Goal: Information Seeking & Learning: Learn about a topic

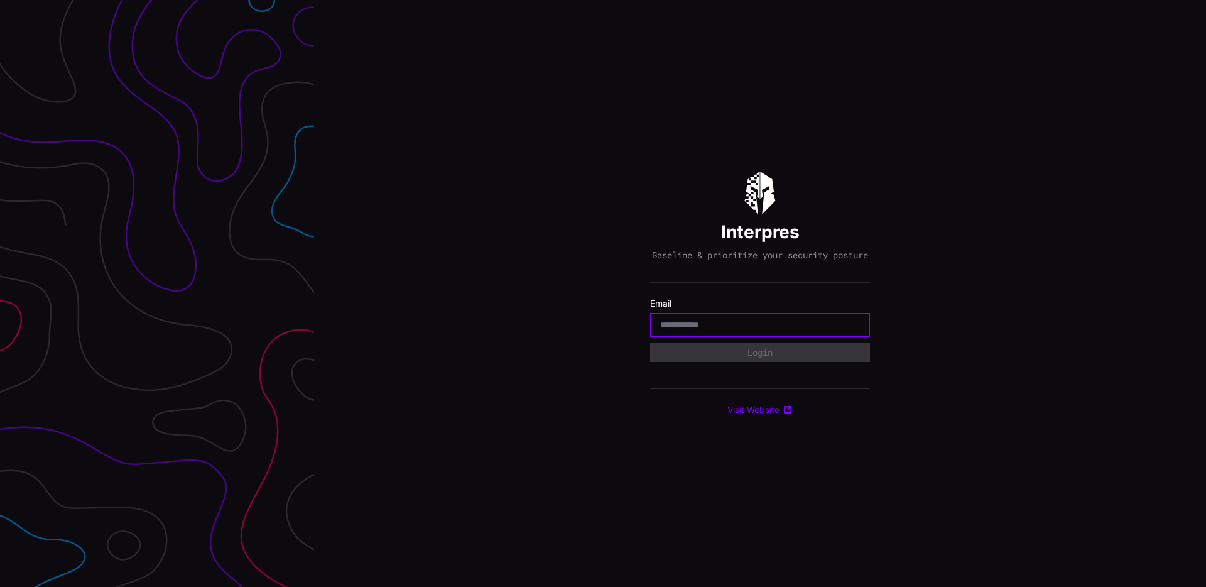
click at [709, 330] on input "email" at bounding box center [760, 324] width 200 height 11
drag, startPoint x: 405, startPoint y: 312, endPoint x: 84, endPoint y: 318, distance: 321.6
click at [405, 312] on div "Interpres Baseline & prioritize your security posture Email Login Visit Website" at bounding box center [760, 293] width 892 height 587
click at [766, 322] on div at bounding box center [760, 325] width 220 height 24
click at [766, 323] on div at bounding box center [760, 325] width 220 height 24
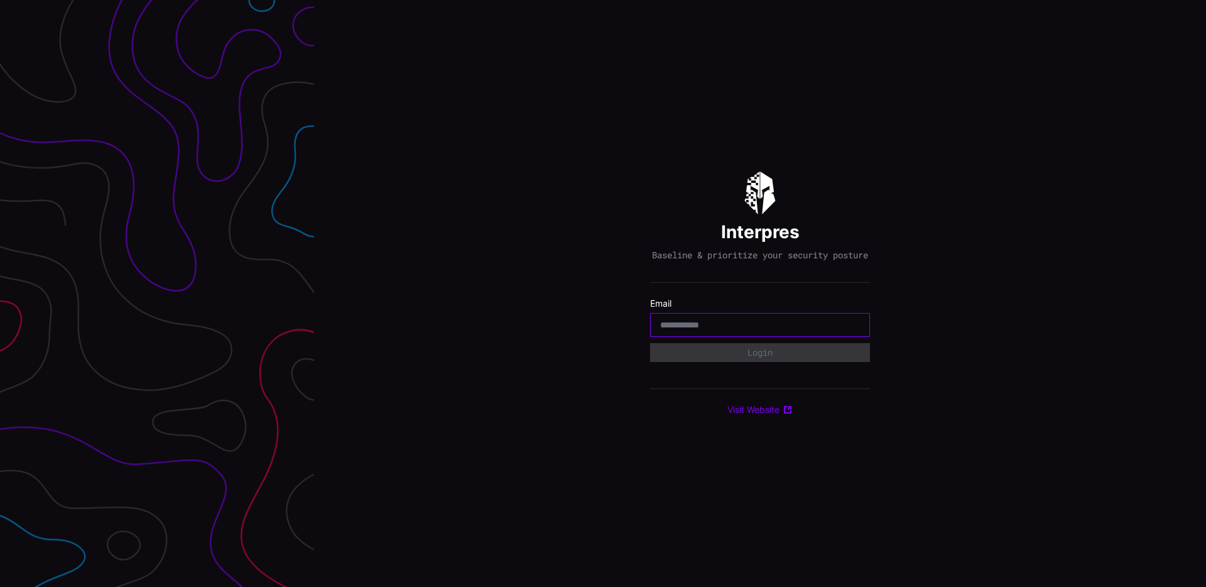
click at [763, 326] on input "email" at bounding box center [760, 324] width 200 height 11
click at [760, 328] on input "email" at bounding box center [760, 324] width 200 height 11
type input "**********"
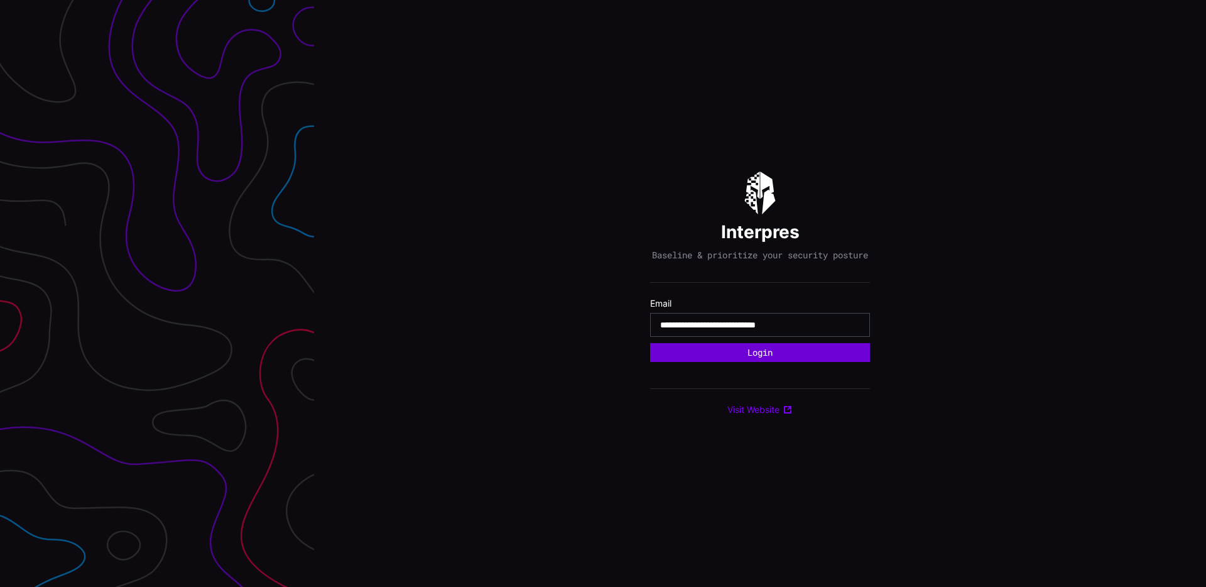
click at [737, 359] on button "Login" at bounding box center [760, 352] width 220 height 19
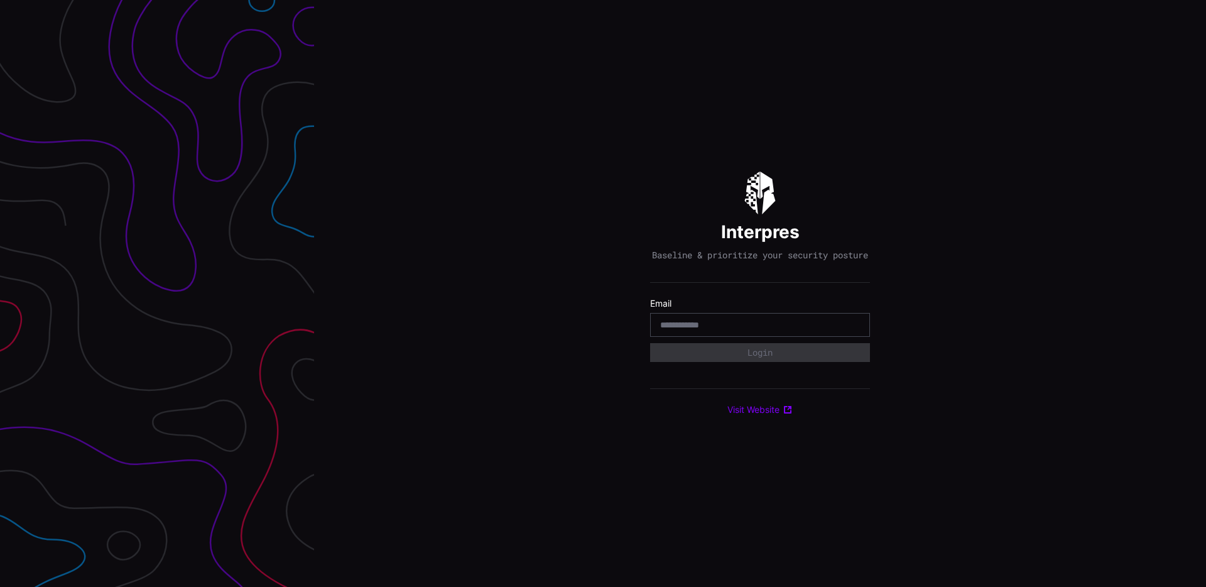
click at [712, 324] on input "email" at bounding box center [760, 324] width 200 height 11
type input "**********"
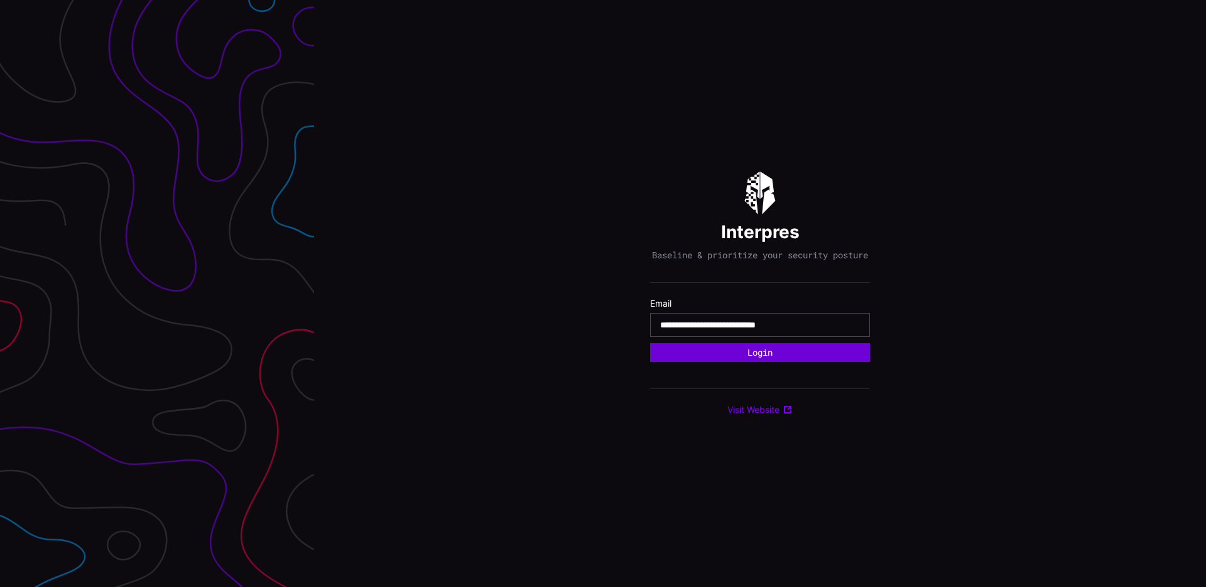
click at [737, 361] on button "Login" at bounding box center [760, 352] width 220 height 19
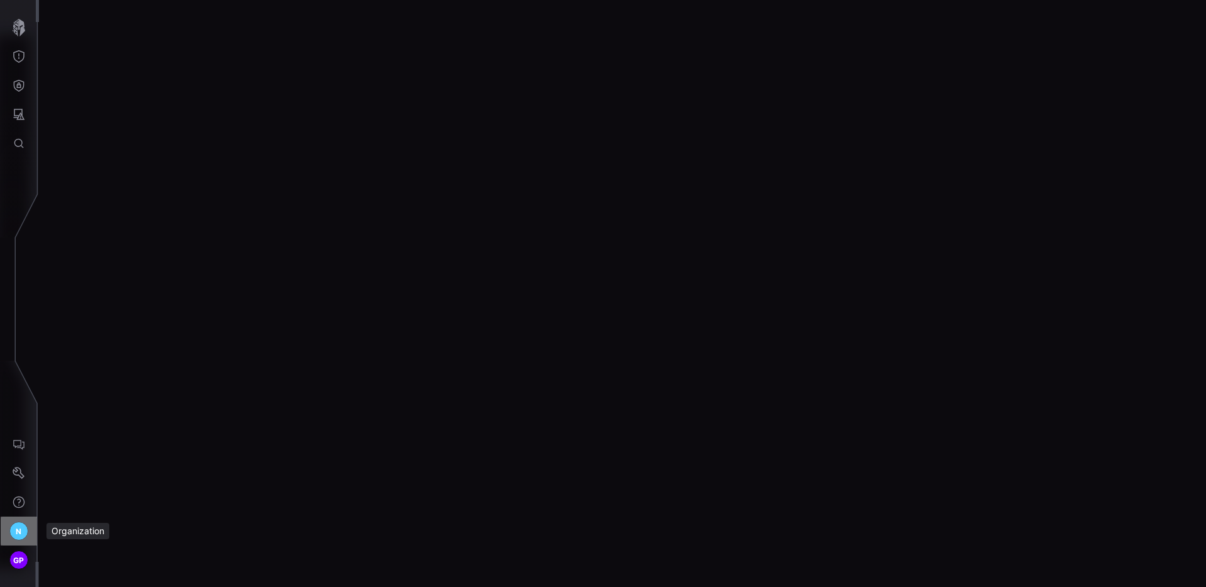
click at [17, 536] on span "N" at bounding box center [19, 530] width 6 height 13
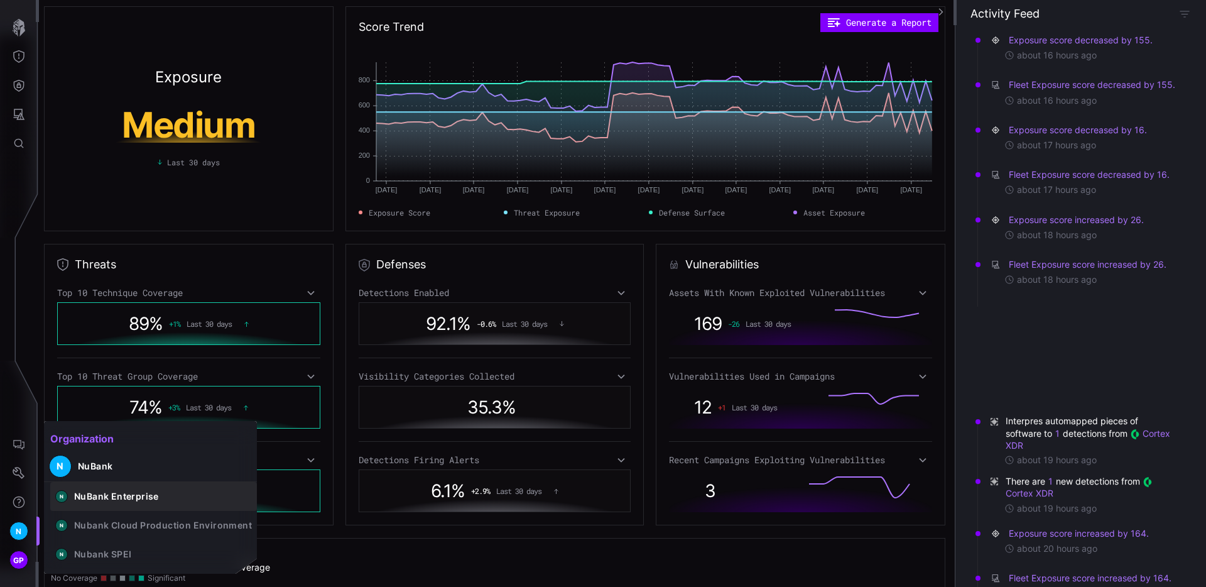
click at [104, 492] on div "NuBank Enterprise" at bounding box center [116, 496] width 85 height 11
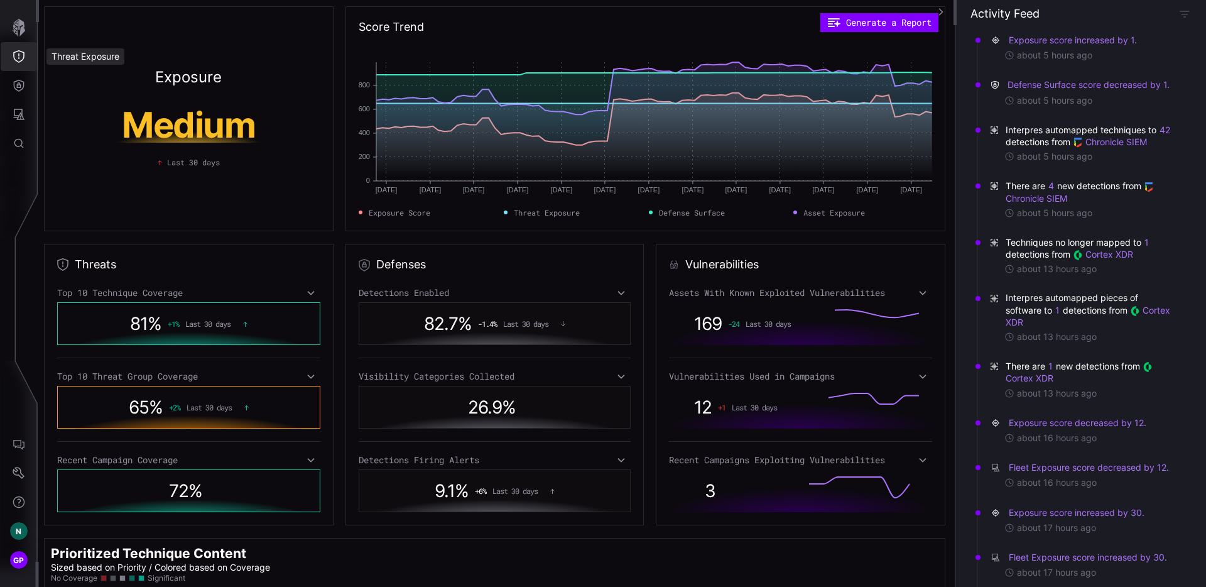
click at [17, 59] on icon "Threat Exposure" at bounding box center [19, 56] width 13 height 13
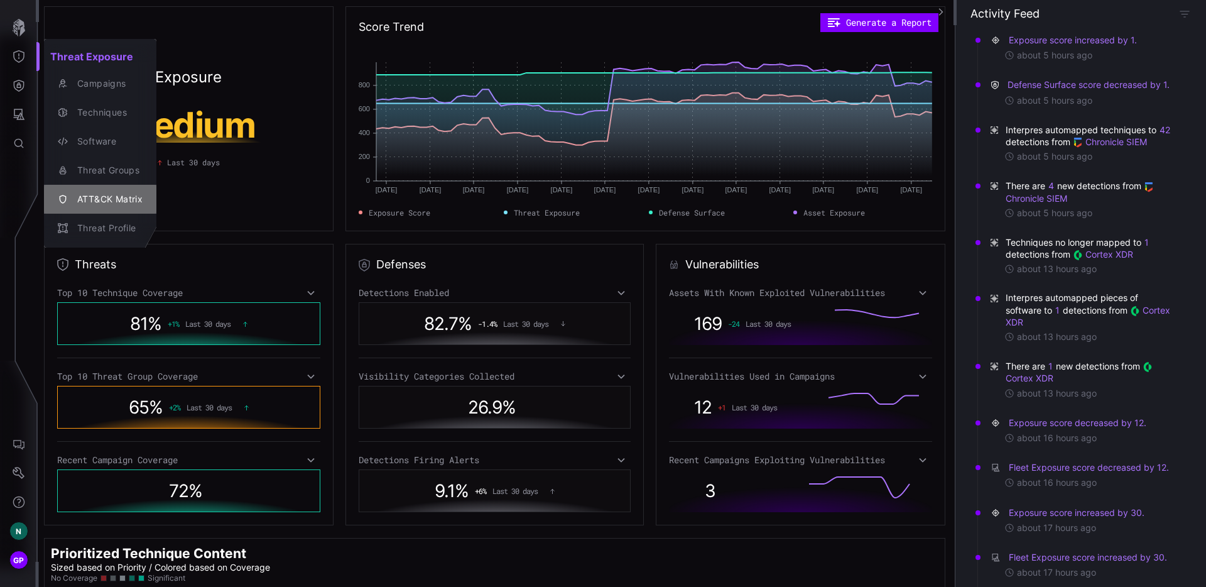
click at [115, 198] on div "ATT&CK Matrix" at bounding box center [107, 200] width 72 height 16
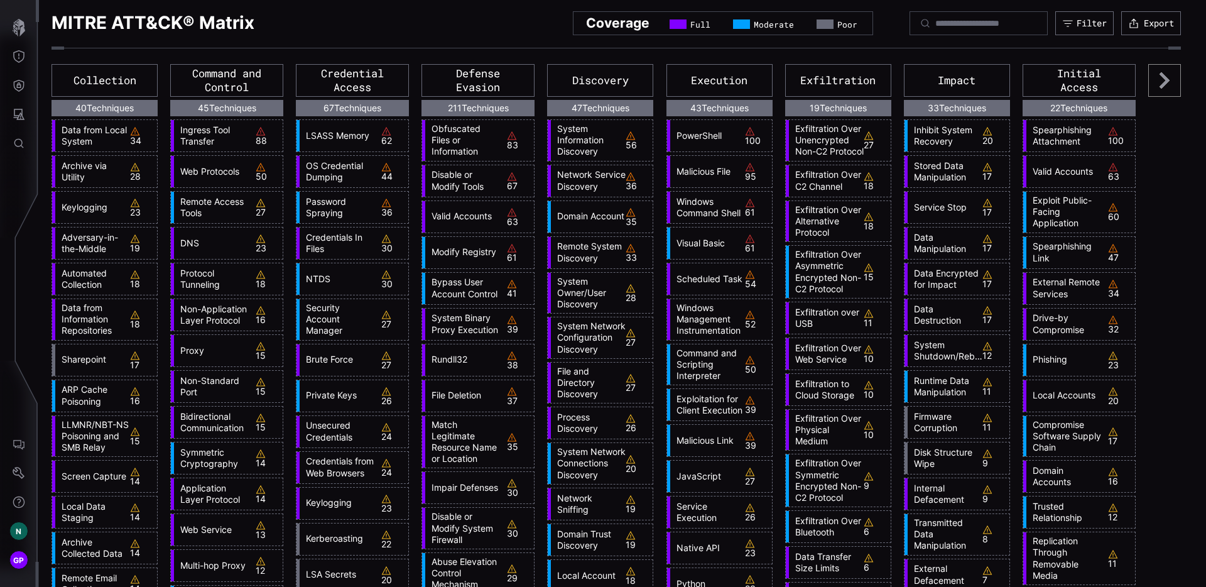
drag, startPoint x: 260, startPoint y: 136, endPoint x: 245, endPoint y: 132, distance: 15.5
click at [260, 136] on div "88" at bounding box center [268, 135] width 24 height 19
click at [242, 129] on link "Ingress Tool Transfer" at bounding box center [211, 135] width 75 height 23
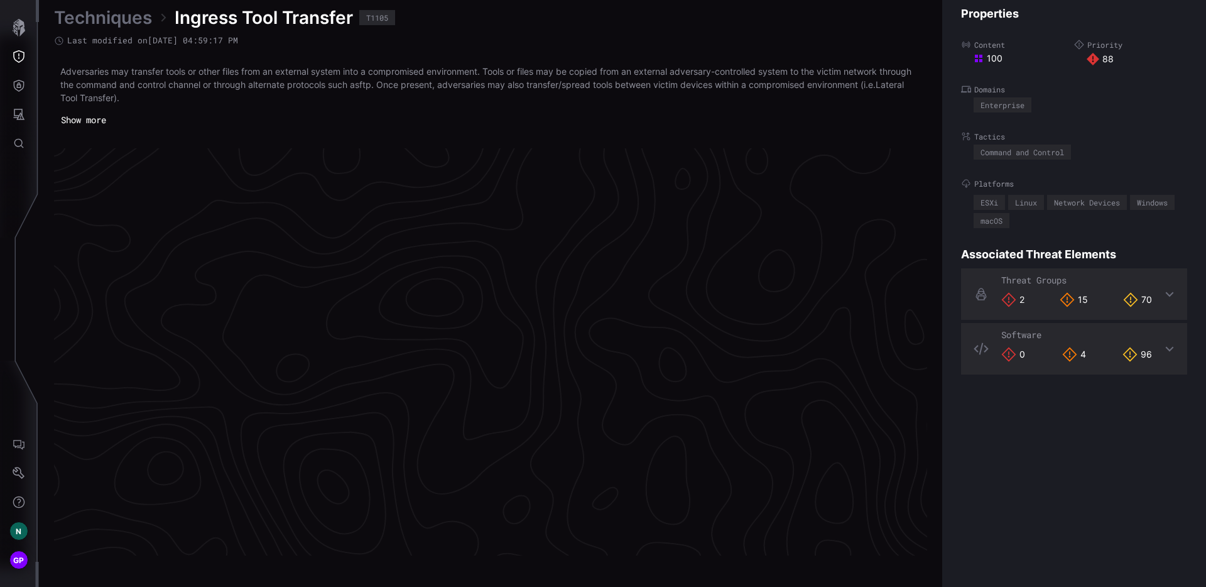
scroll to position [2623, 506]
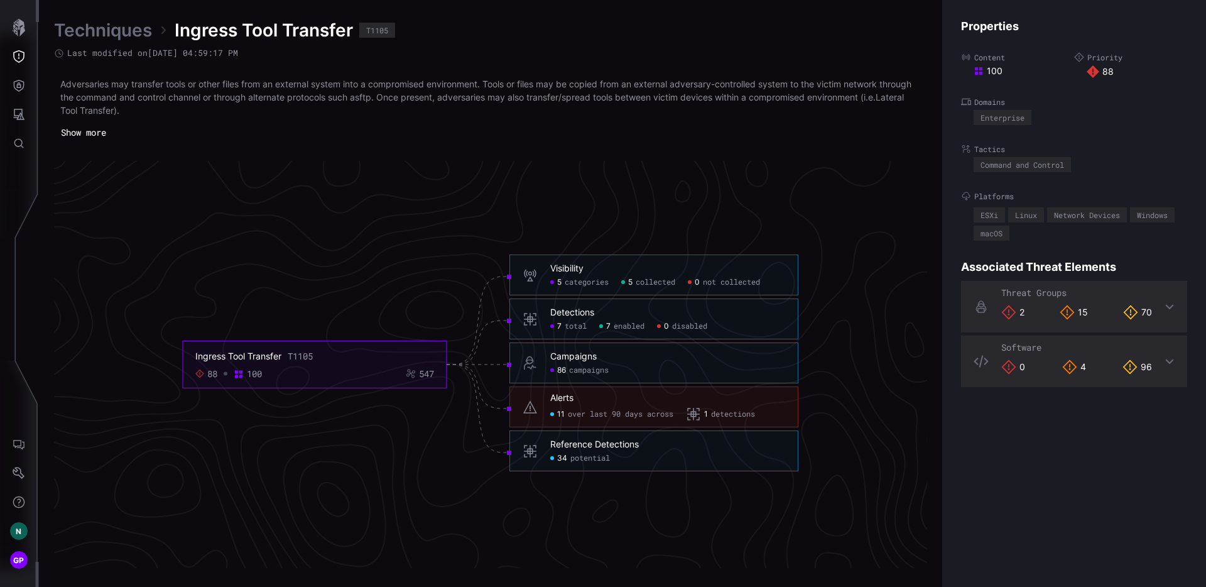
click at [1060, 299] on div "Threat Groups 2 15 70" at bounding box center [1076, 306] width 151 height 39
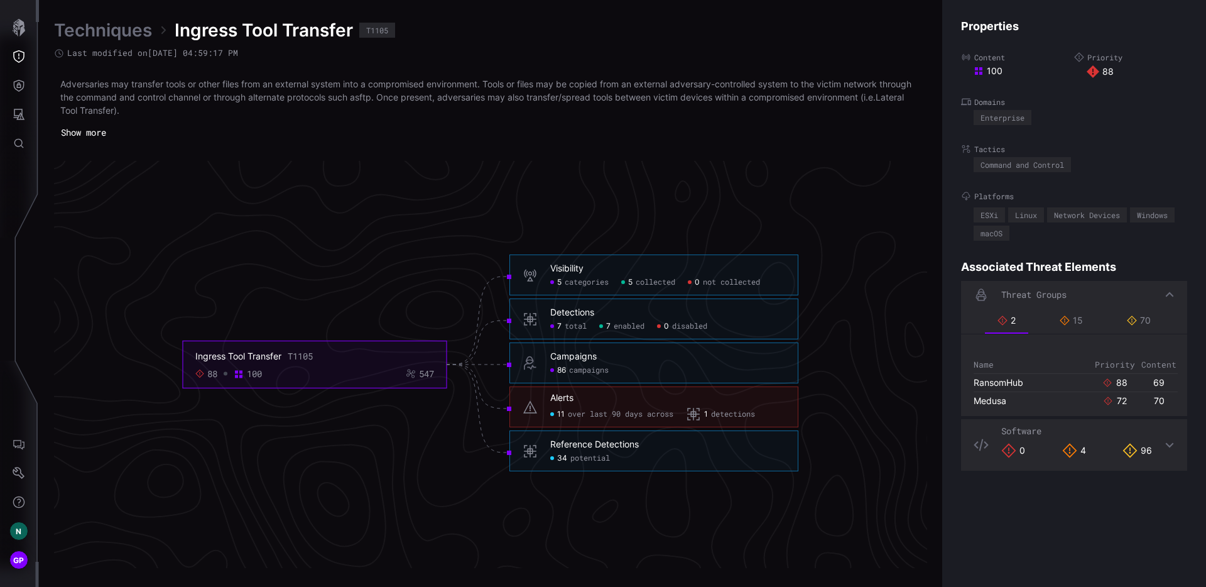
click at [599, 415] on span "over last 90 days across" at bounding box center [621, 415] width 106 height 10
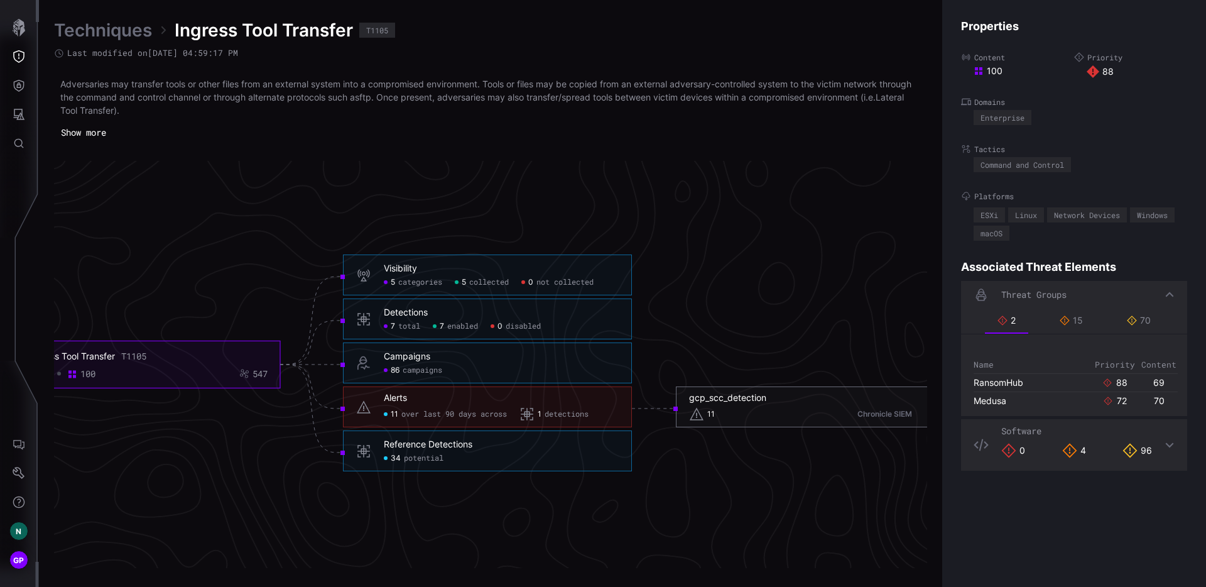
click at [731, 401] on div "gcp_scc_detection" at bounding box center [727, 397] width 77 height 11
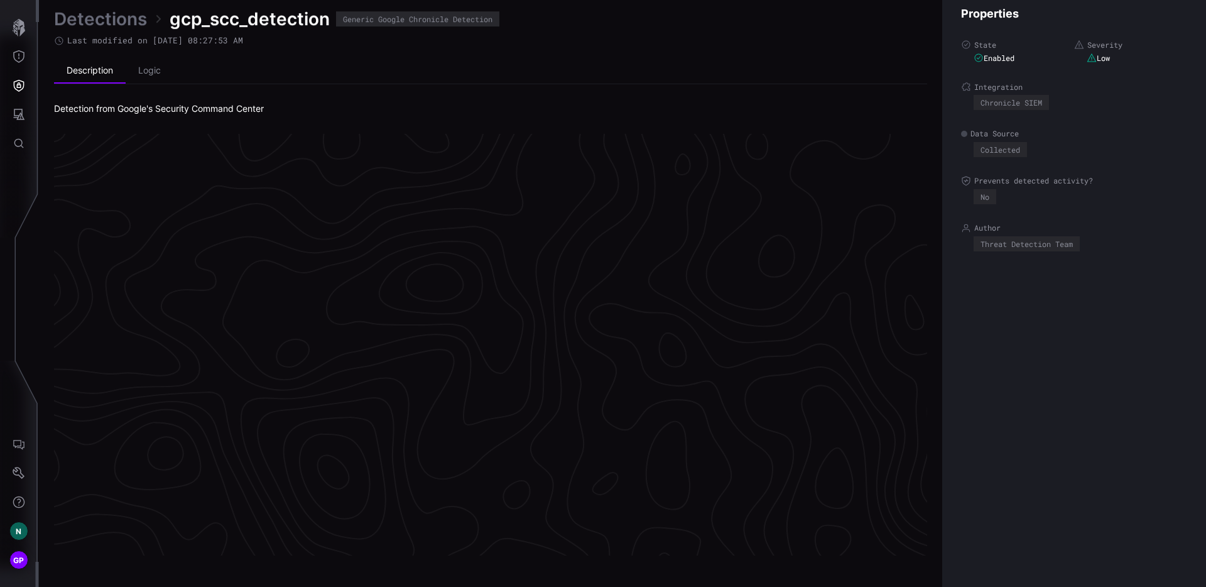
scroll to position [2615, 506]
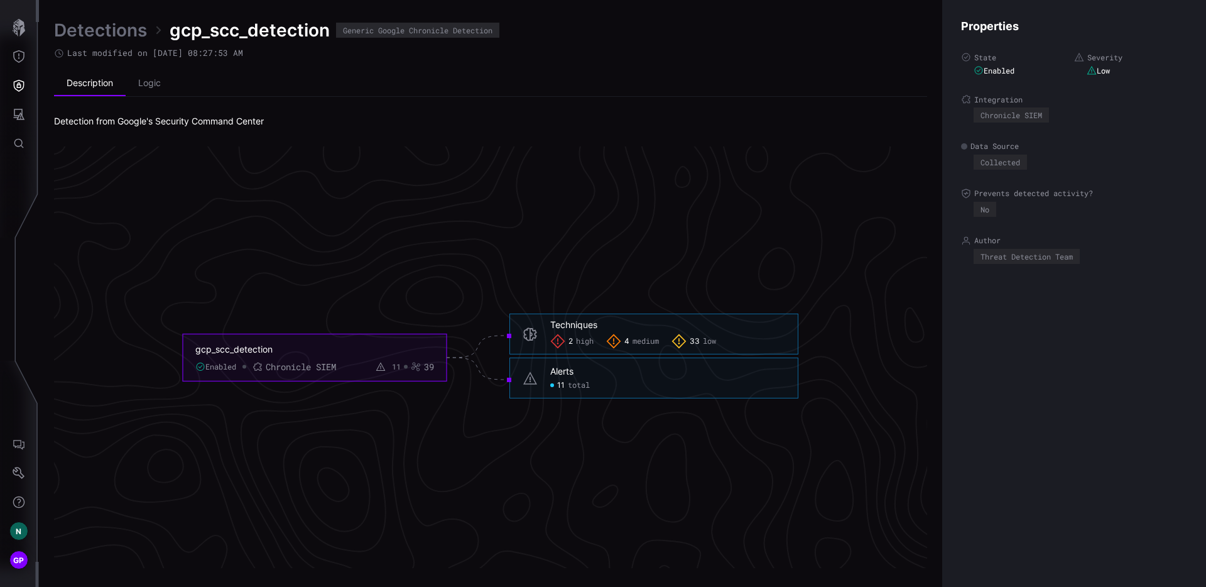
click at [568, 338] on span "2" at bounding box center [570, 341] width 4 height 10
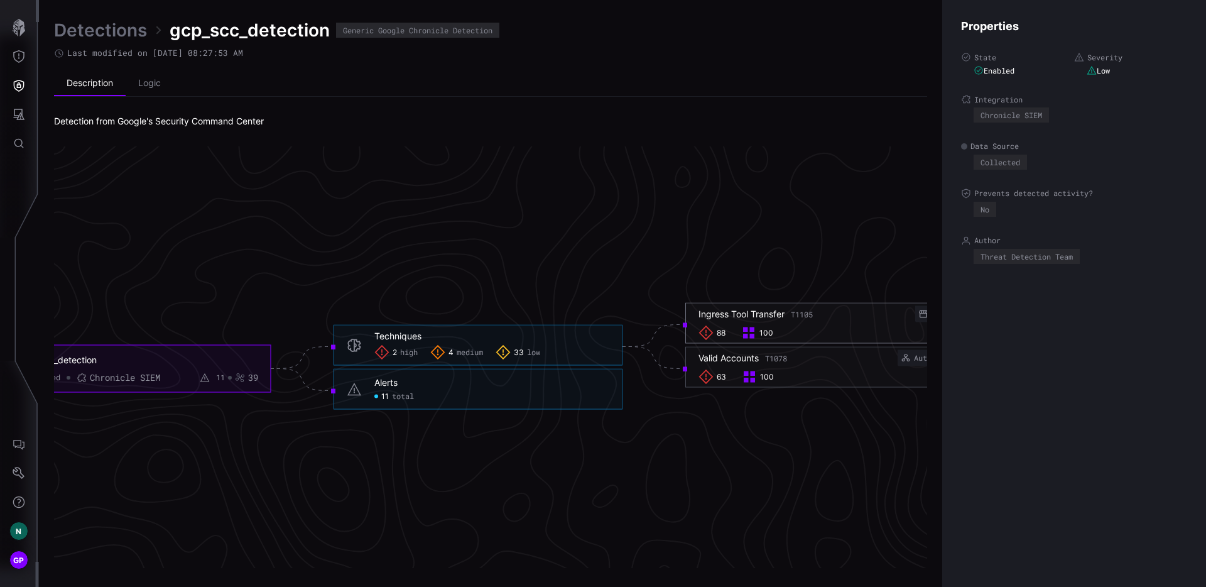
click at [717, 332] on span "88" at bounding box center [721, 332] width 9 height 10
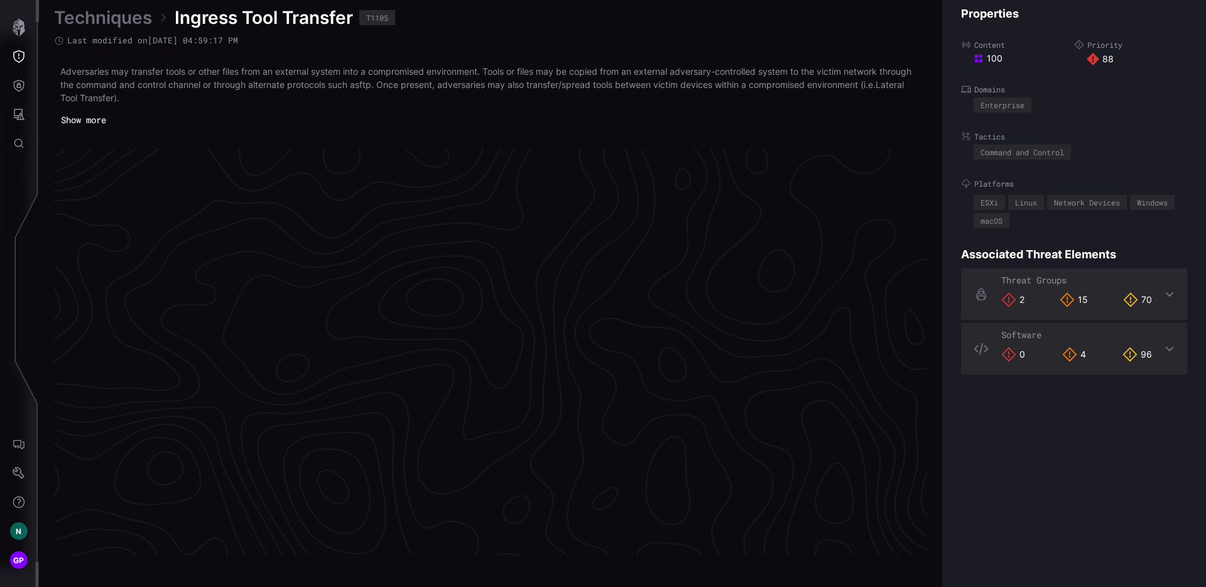
scroll to position [2623, 506]
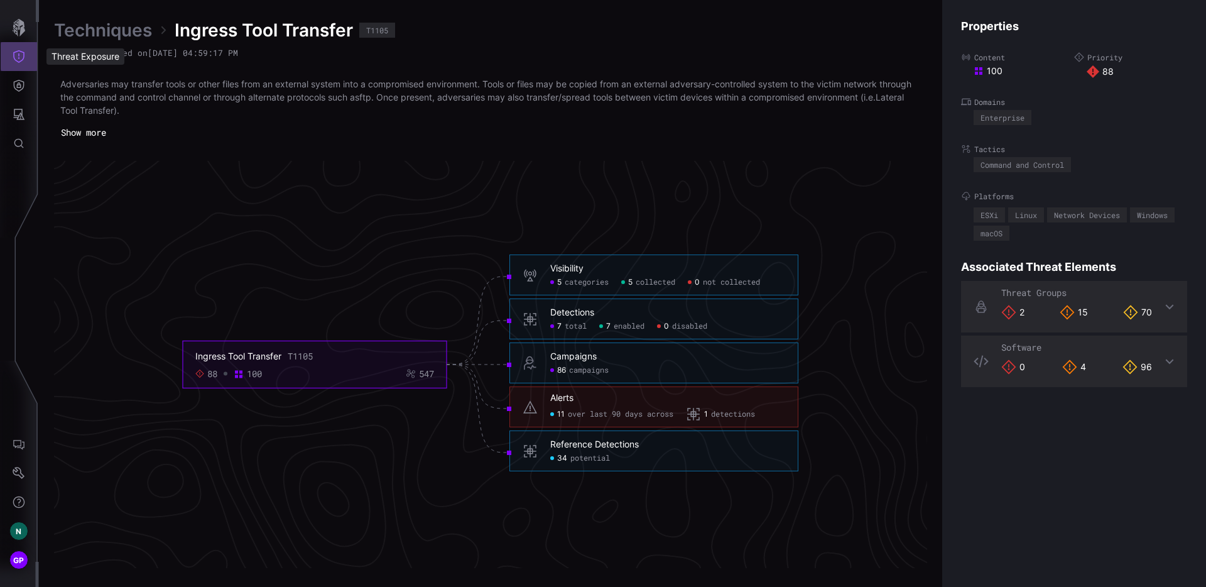
click at [22, 55] on icon "Threat Exposure" at bounding box center [19, 56] width 13 height 13
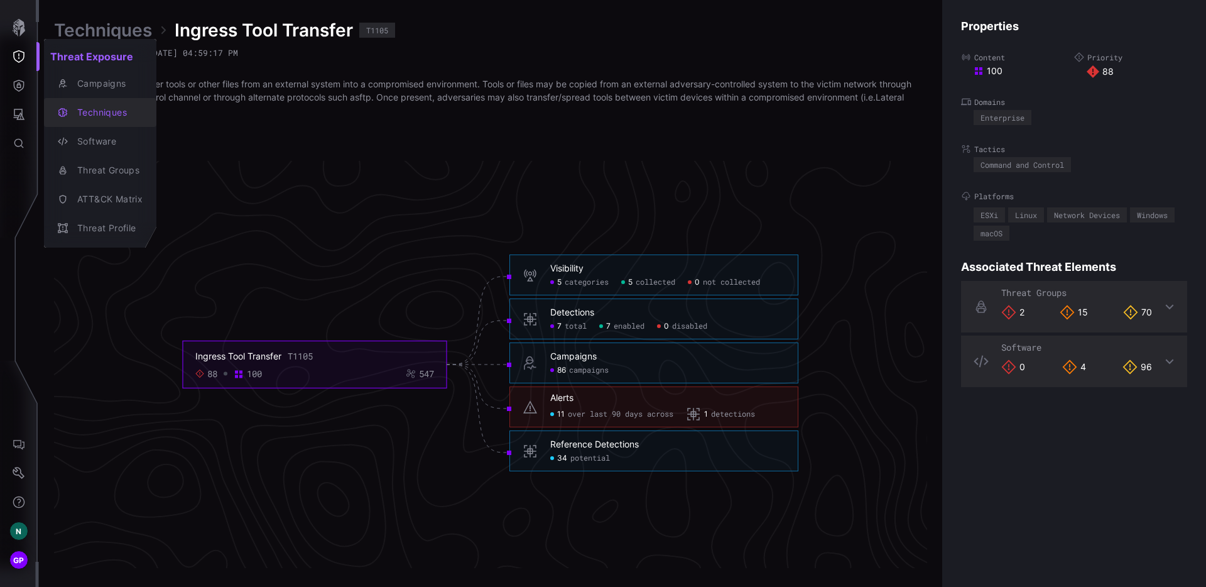
click at [107, 115] on div "Techniques" at bounding box center [107, 113] width 72 height 16
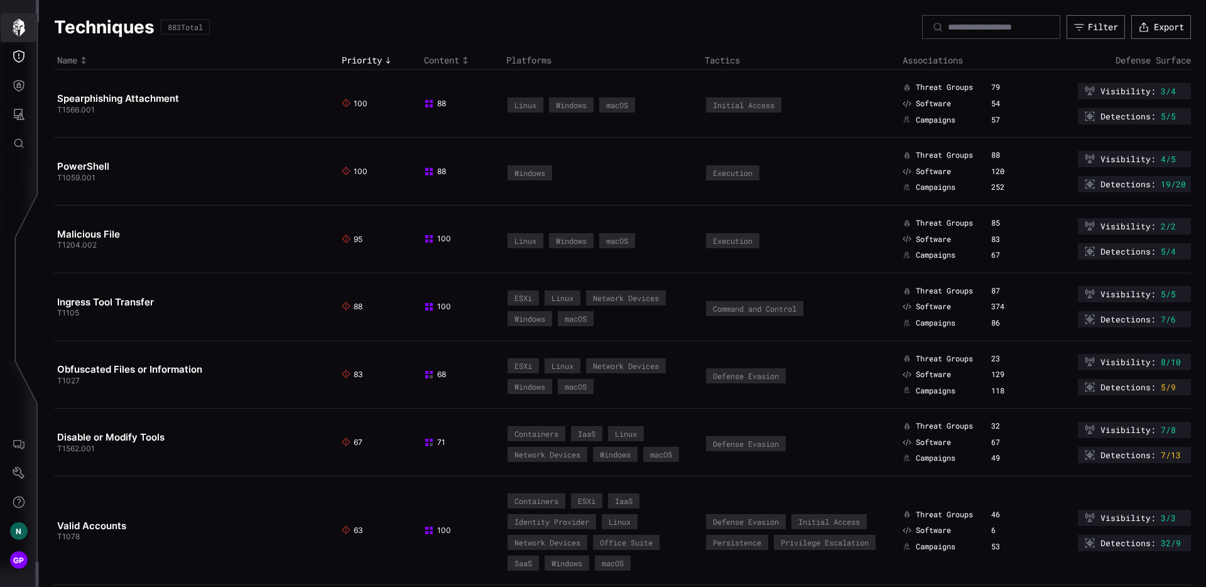
click at [23, 30] on icon "button" at bounding box center [19, 28] width 13 height 18
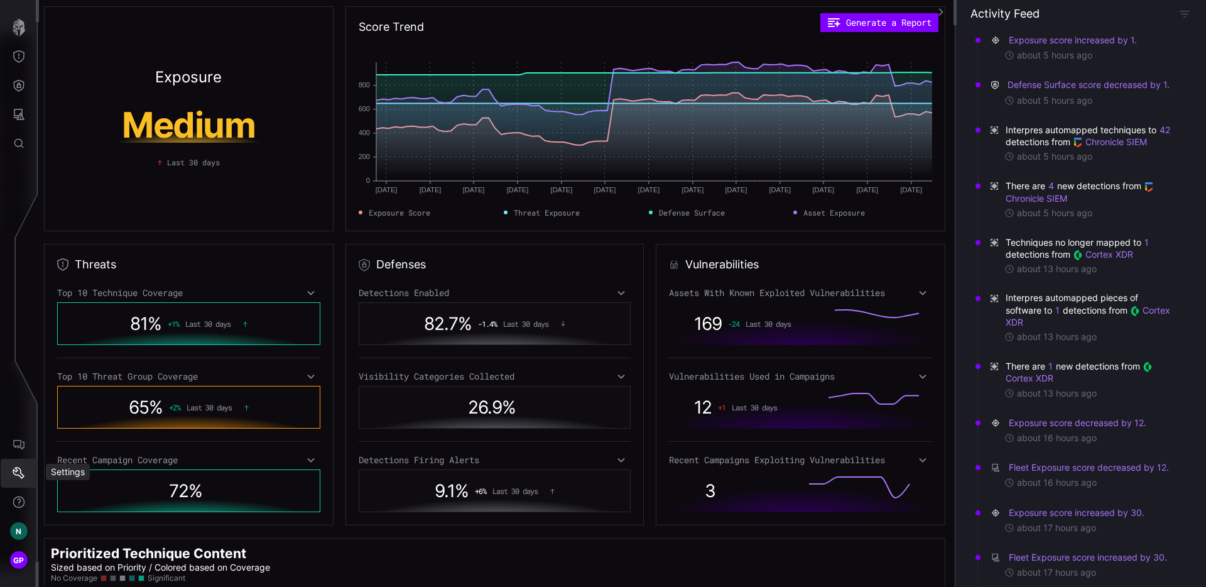
click at [18, 472] on icon "Settings" at bounding box center [19, 473] width 13 height 13
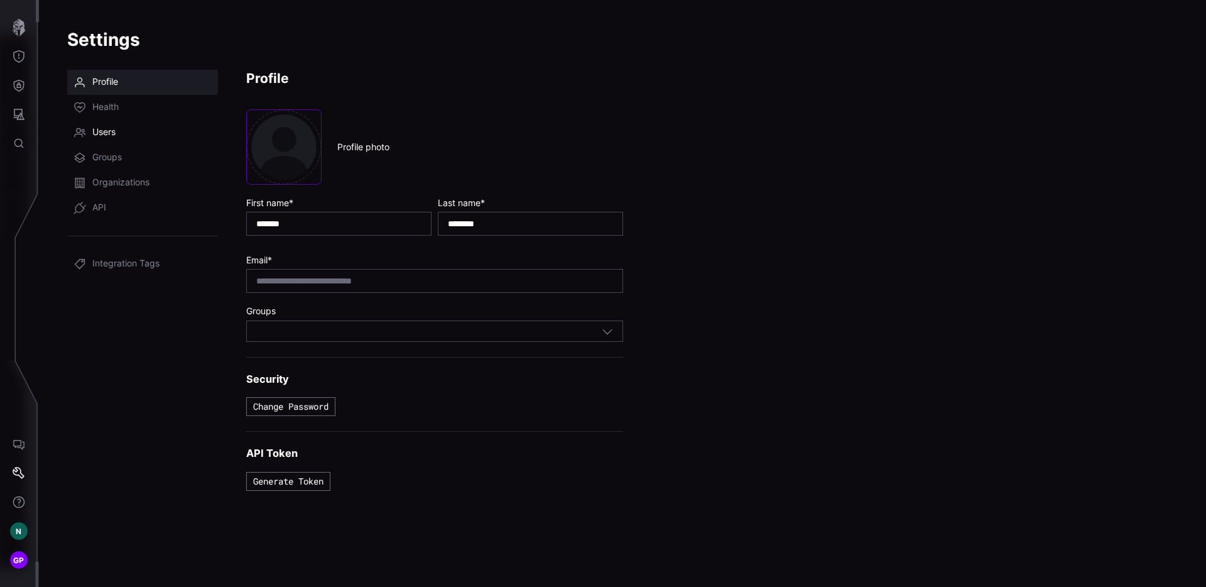
click at [116, 127] on span "Users" at bounding box center [103, 132] width 23 height 13
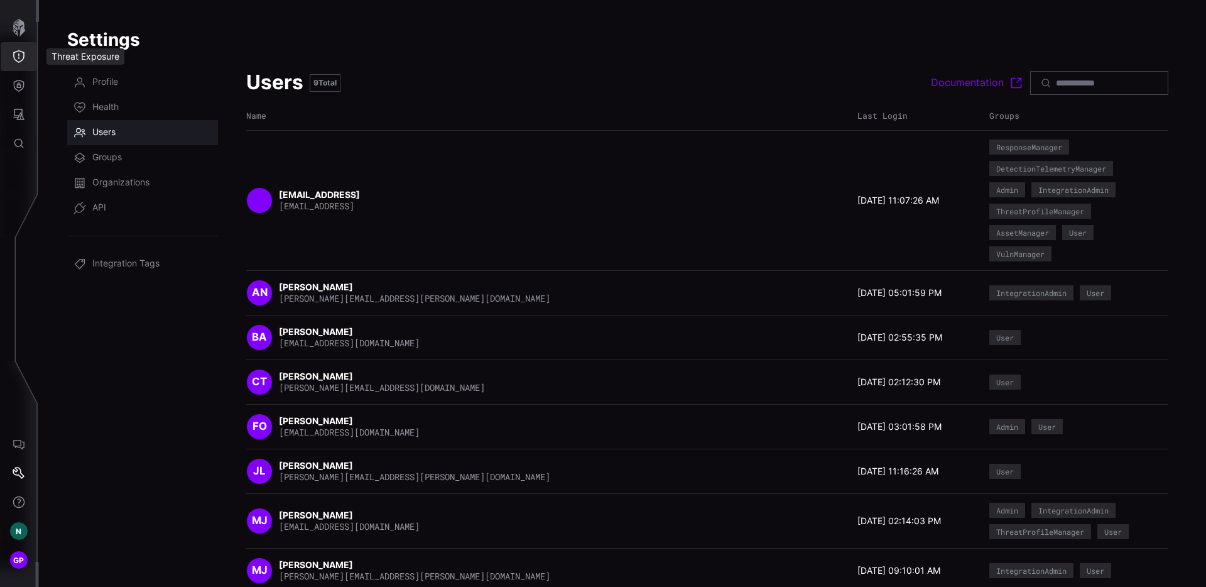
click at [17, 55] on icon "Threat Exposure" at bounding box center [19, 56] width 13 height 13
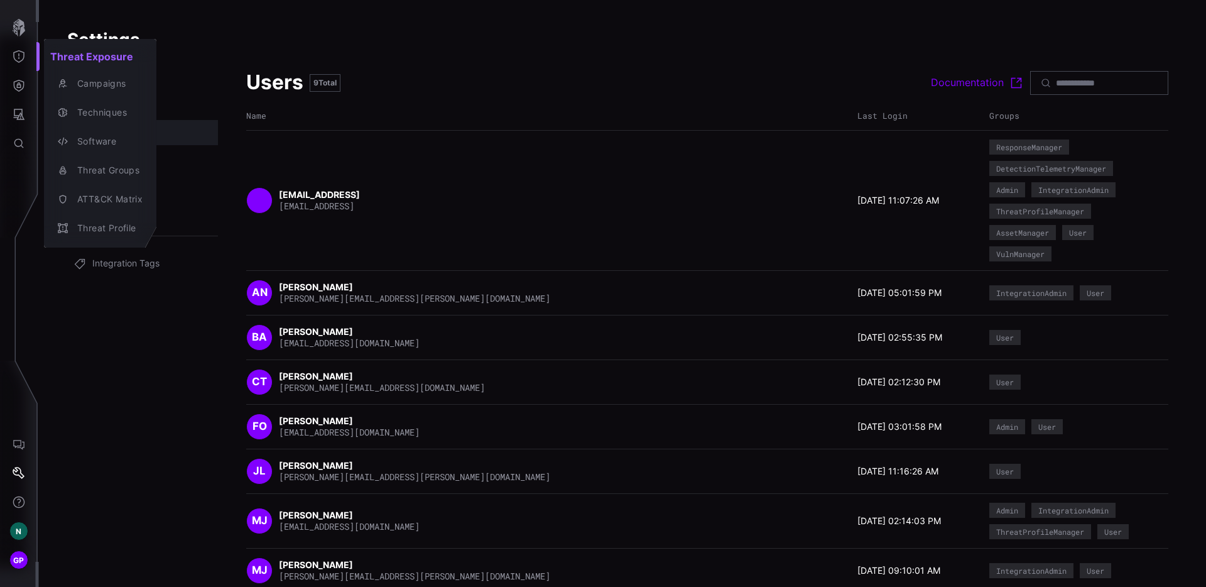
click at [27, 28] on div at bounding box center [603, 293] width 1206 height 587
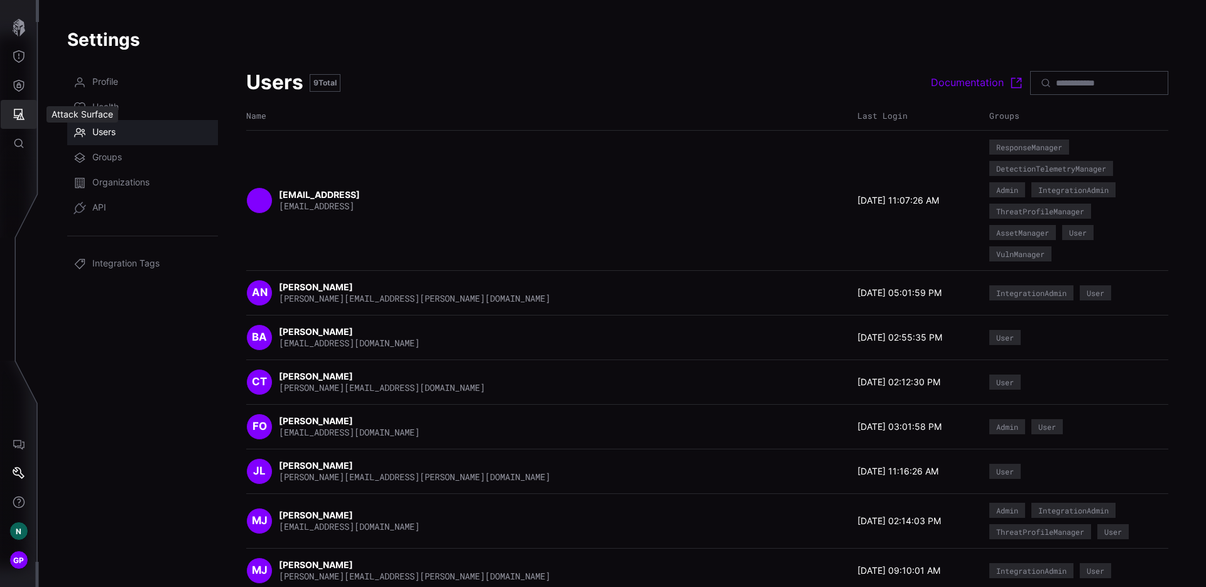
click at [15, 106] on button "Attack Surface" at bounding box center [19, 114] width 36 height 29
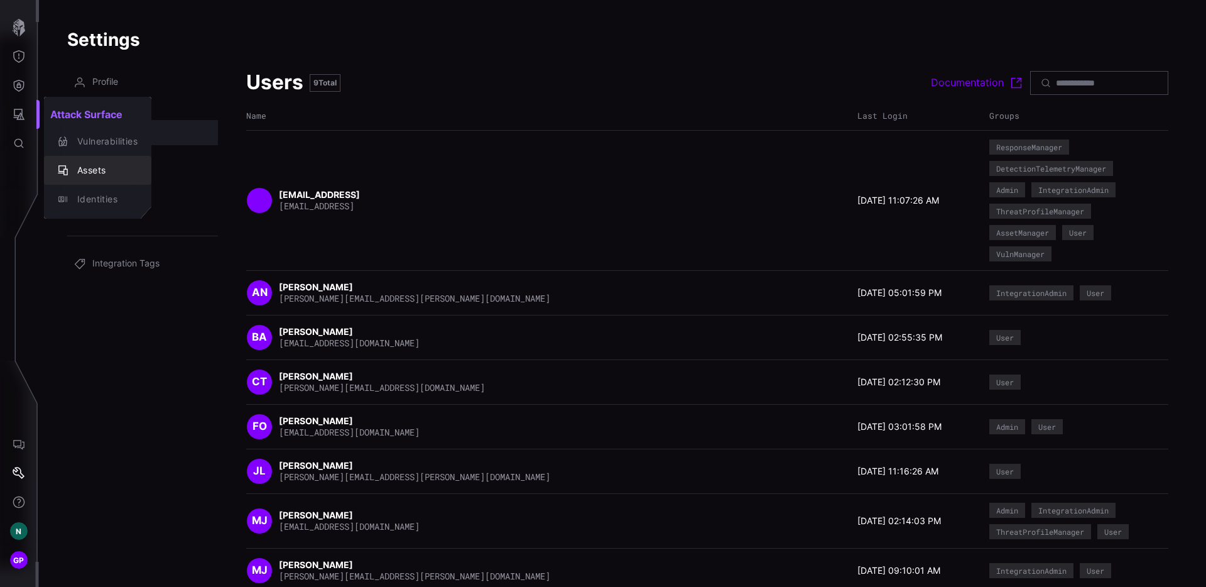
click at [112, 173] on div "Assets" at bounding box center [104, 171] width 67 height 16
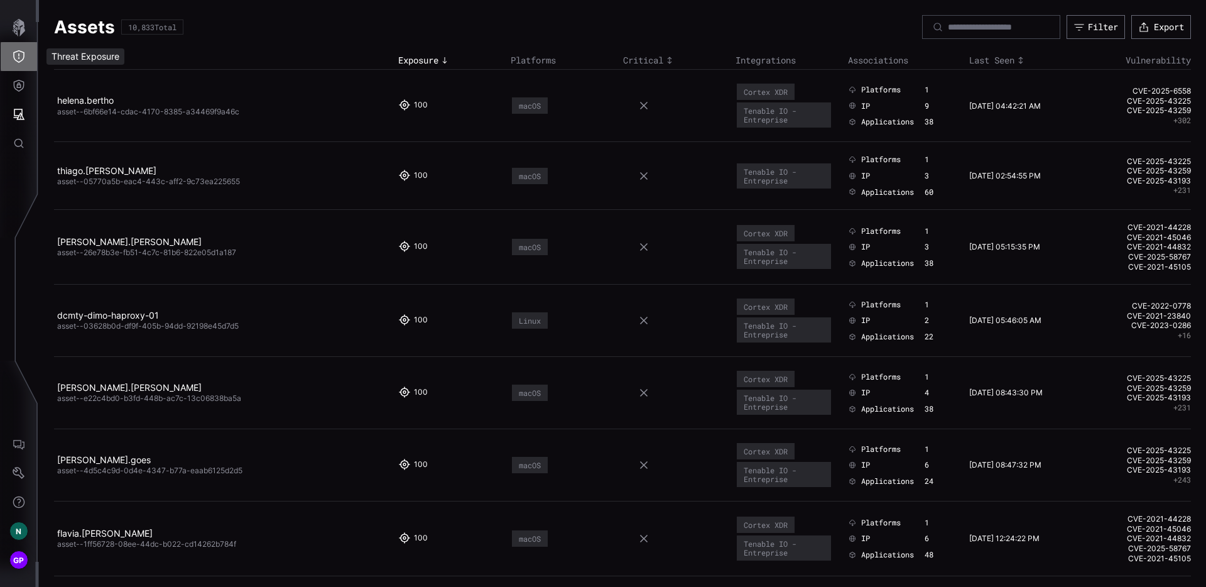
click at [23, 50] on icon "Threat Exposure" at bounding box center [19, 56] width 13 height 13
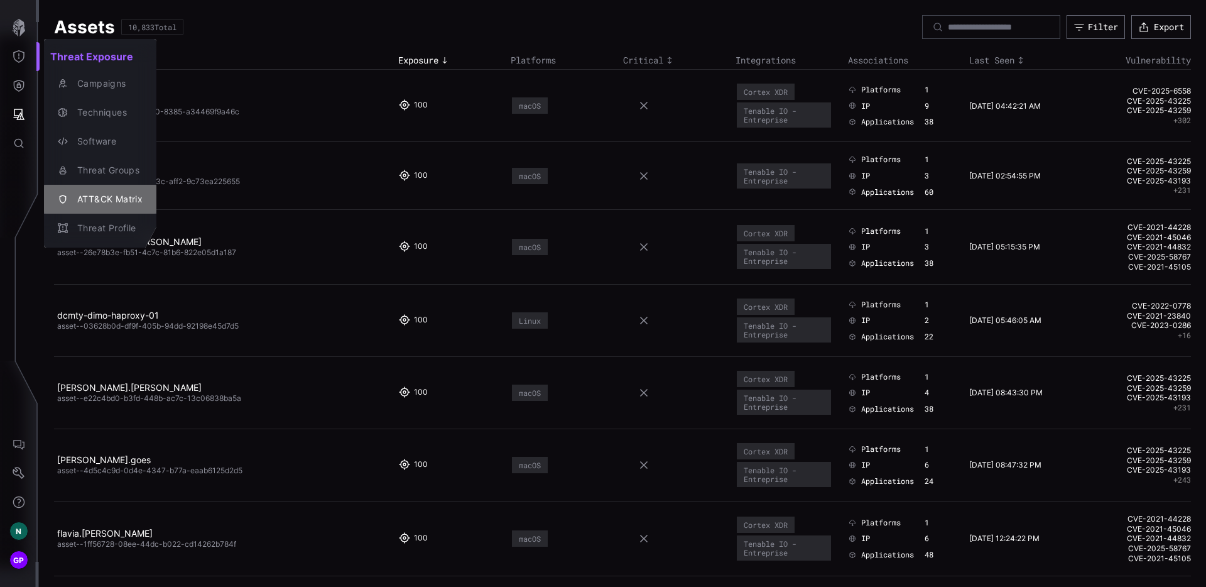
click at [121, 198] on div "ATT&CK Matrix" at bounding box center [107, 200] width 72 height 16
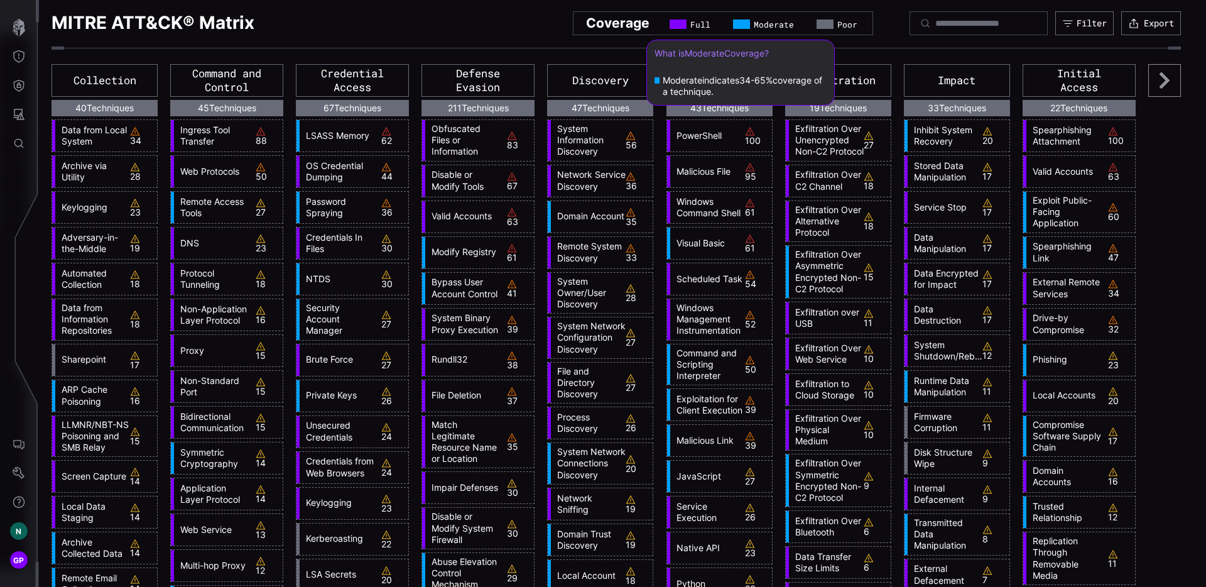
click at [733, 25] on div at bounding box center [741, 23] width 17 height 9
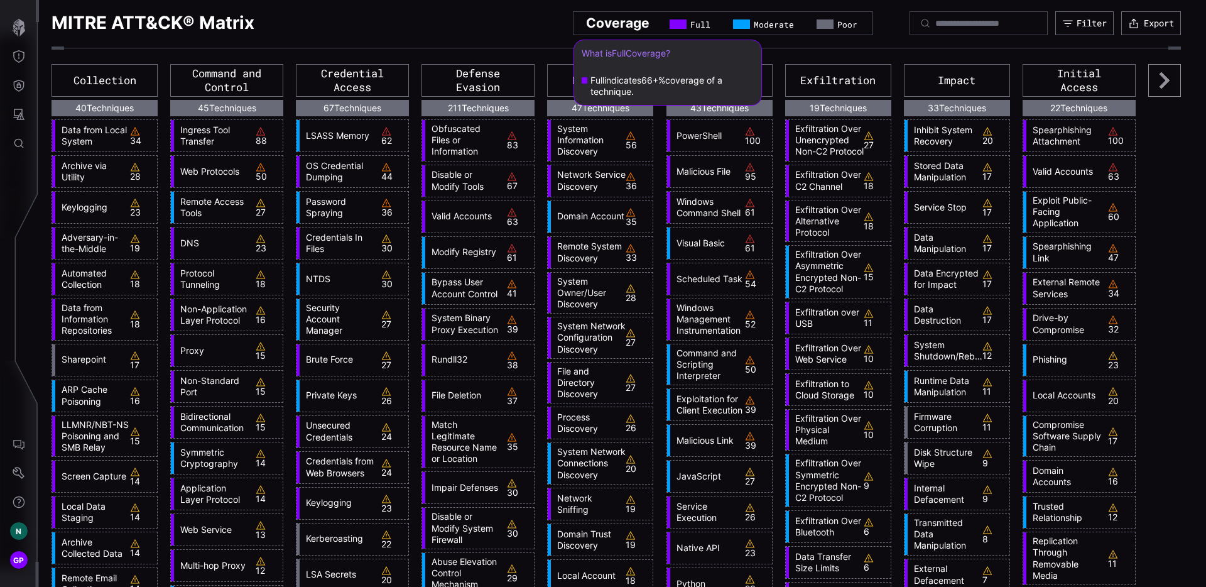
click at [670, 26] on div at bounding box center [678, 23] width 17 height 9
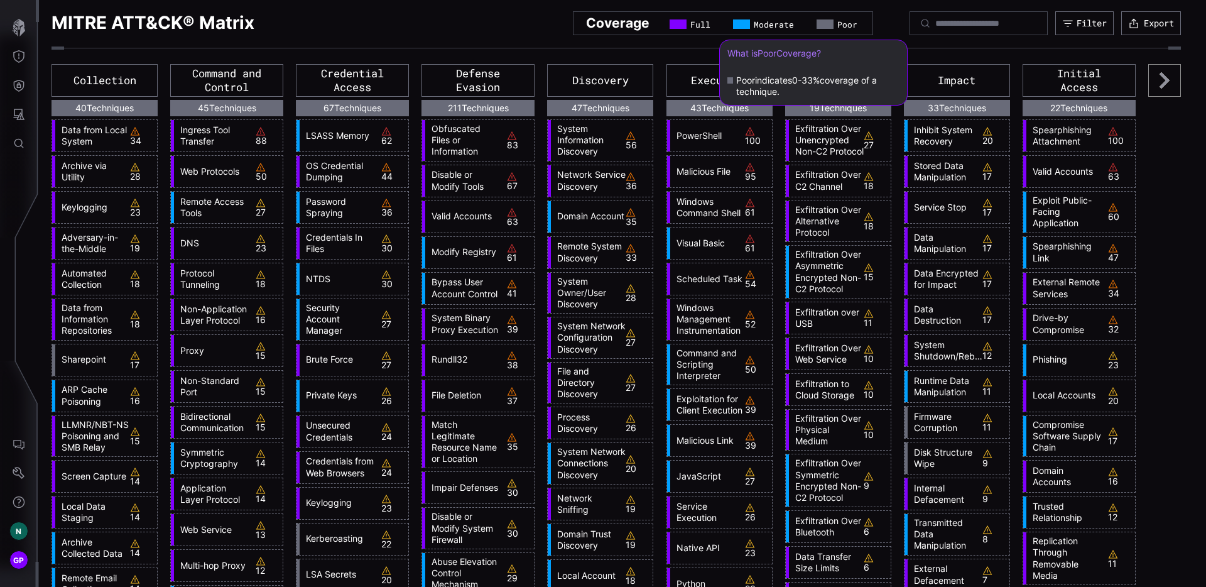
click at [817, 22] on div at bounding box center [825, 23] width 17 height 9
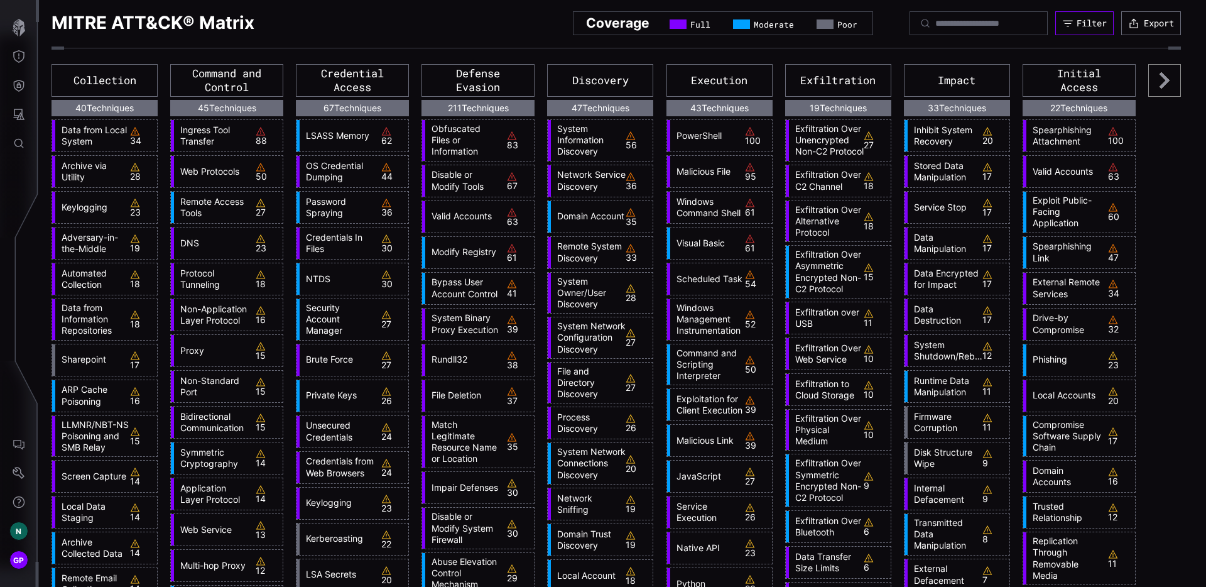
click at [1084, 27] on div "Filter" at bounding box center [1092, 23] width 30 height 11
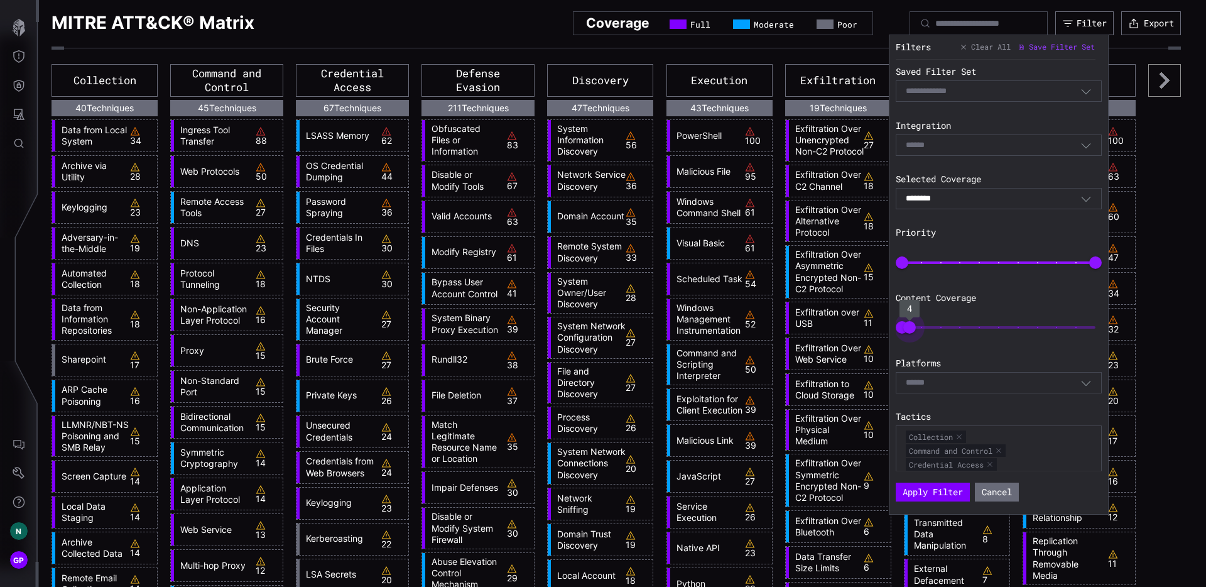
type input "*"
drag, startPoint x: 1089, startPoint y: 327, endPoint x: 888, endPoint y: 340, distance: 201.4
click at [888, 340] on div "Filters Clear All Save Filter Set Saved Filter Set Select Filter Integration Se…" at bounding box center [998, 274] width 221 height 481
click at [950, 500] on button "Apply Filter" at bounding box center [933, 491] width 74 height 19
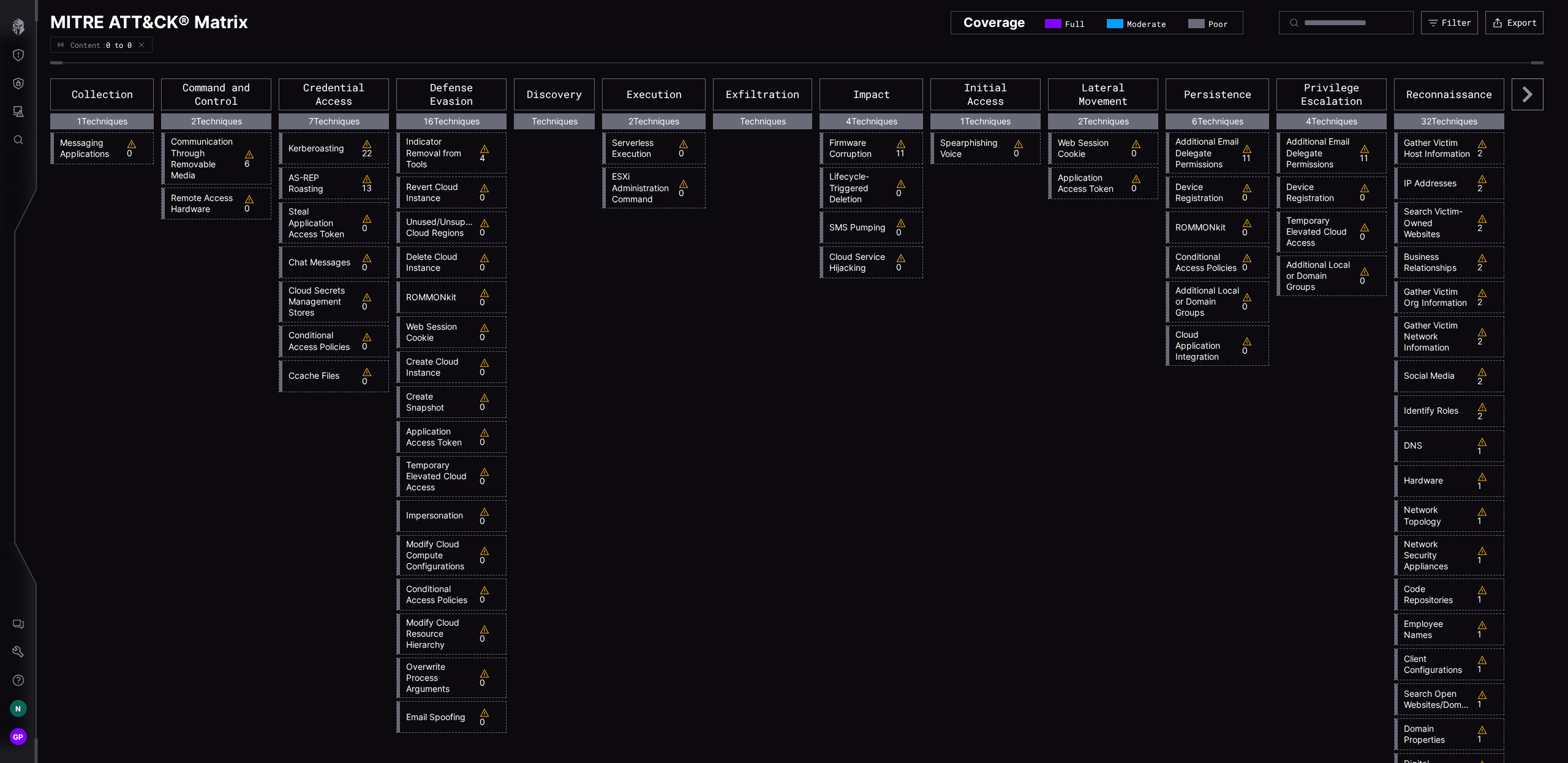
click at [1175, 91] on icon at bounding box center [1527, 94] width 32 height 32
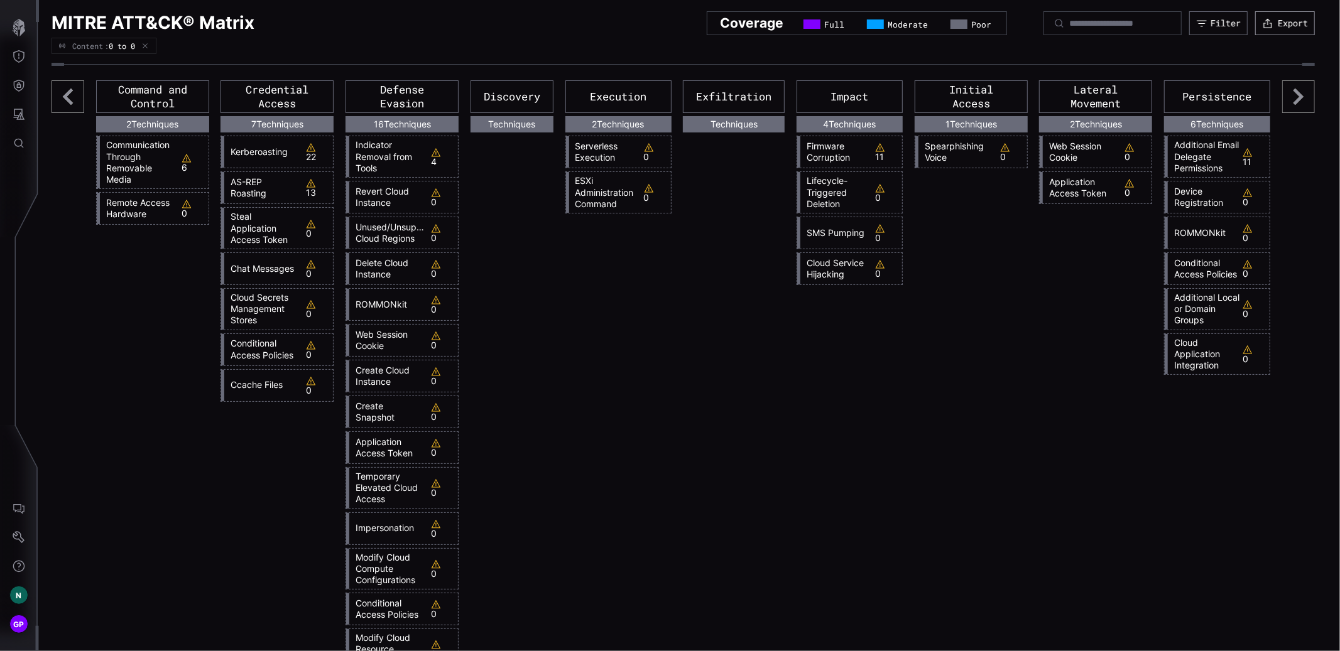
click at [1205, 23] on icon "button" at bounding box center [1267, 23] width 11 height 11
